Goal: Check status: Check status

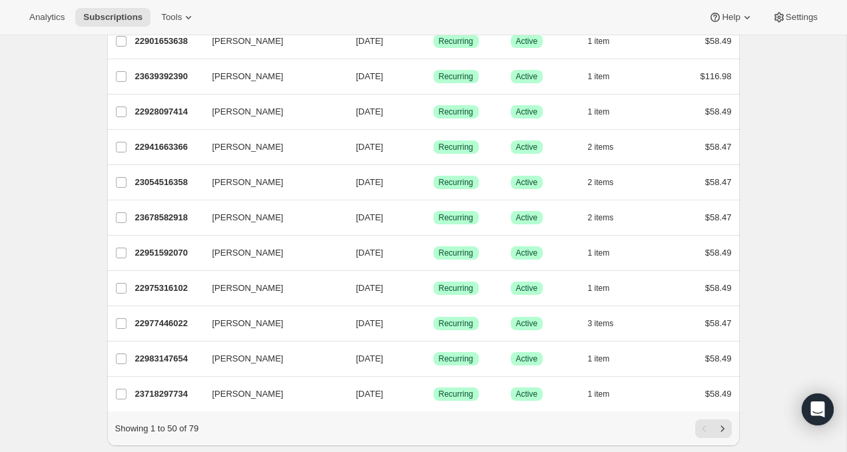
scroll to position [1533, 0]
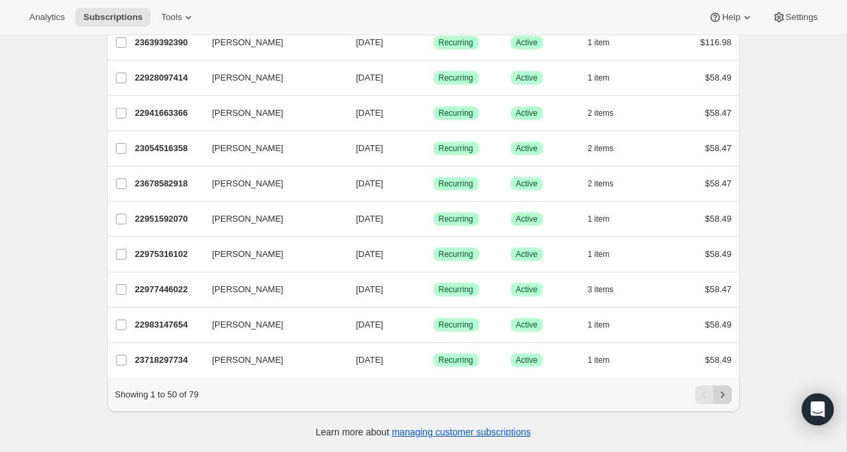
click at [728, 397] on icon "Next" at bounding box center [722, 394] width 13 height 13
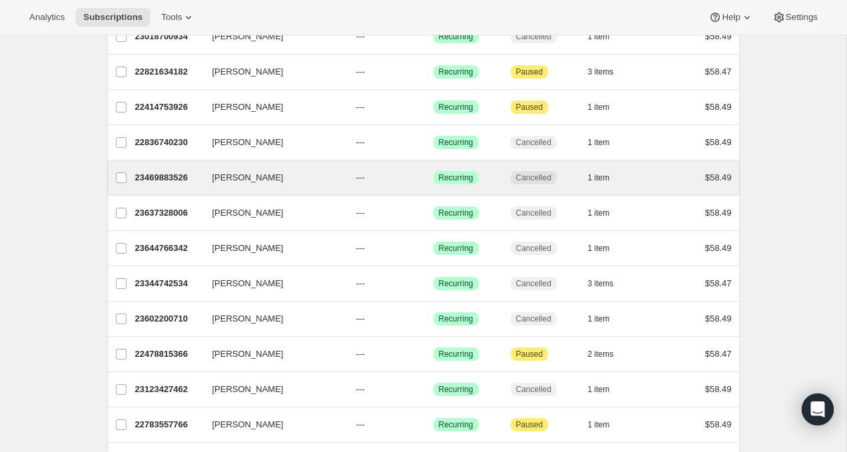
scroll to position [614, 0]
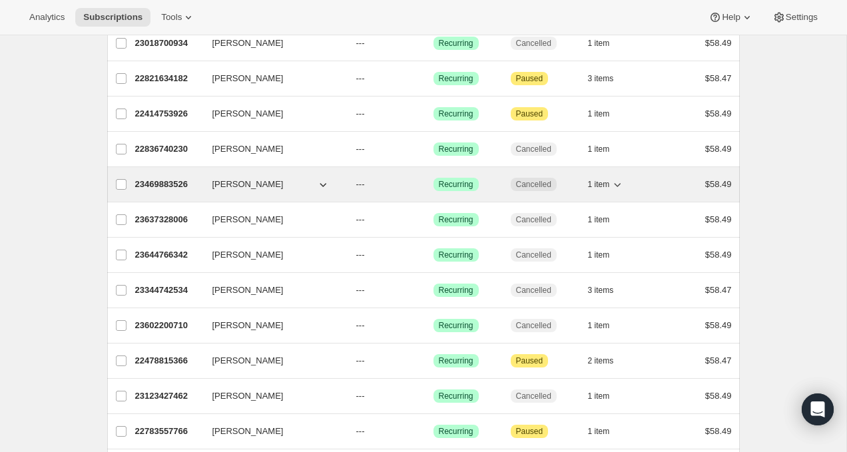
click at [191, 185] on p "23469883526" at bounding box center [168, 184] width 67 height 13
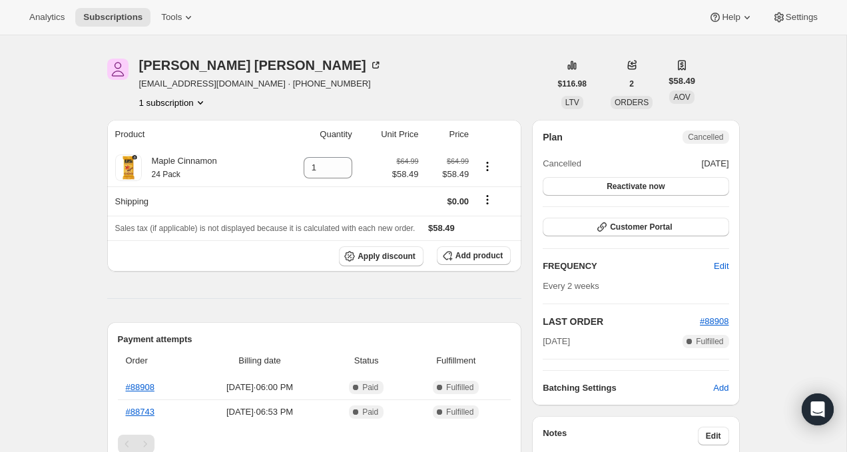
scroll to position [25, 0]
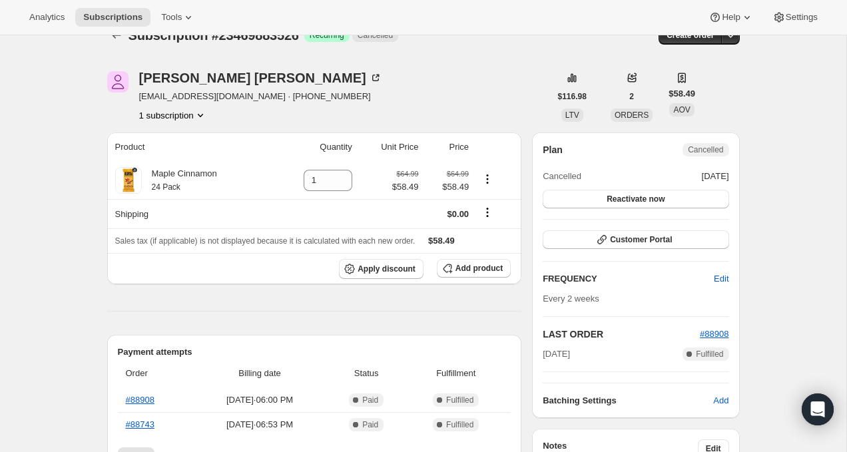
click at [717, 148] on span "Cancelled" at bounding box center [705, 150] width 35 height 11
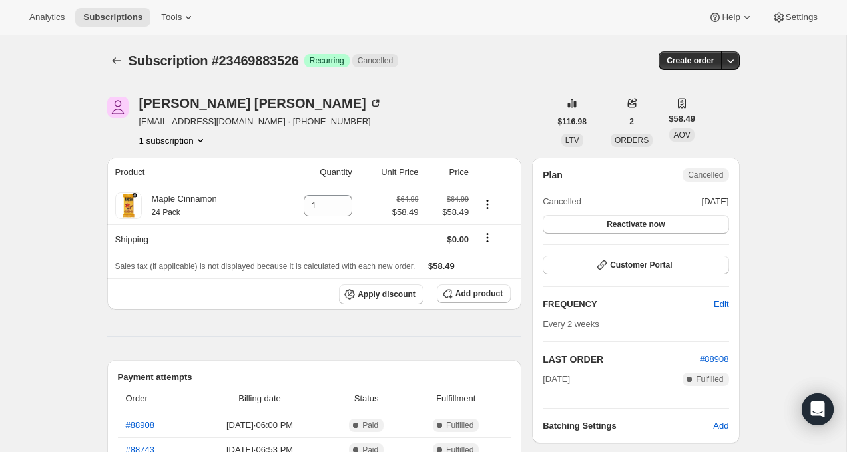
click at [199, 144] on icon "Product actions" at bounding box center [200, 140] width 13 height 13
click at [201, 143] on icon "Product actions" at bounding box center [200, 140] width 13 height 13
click at [201, 139] on icon "Product actions" at bounding box center [200, 140] width 13 height 13
